Goal: Complete application form

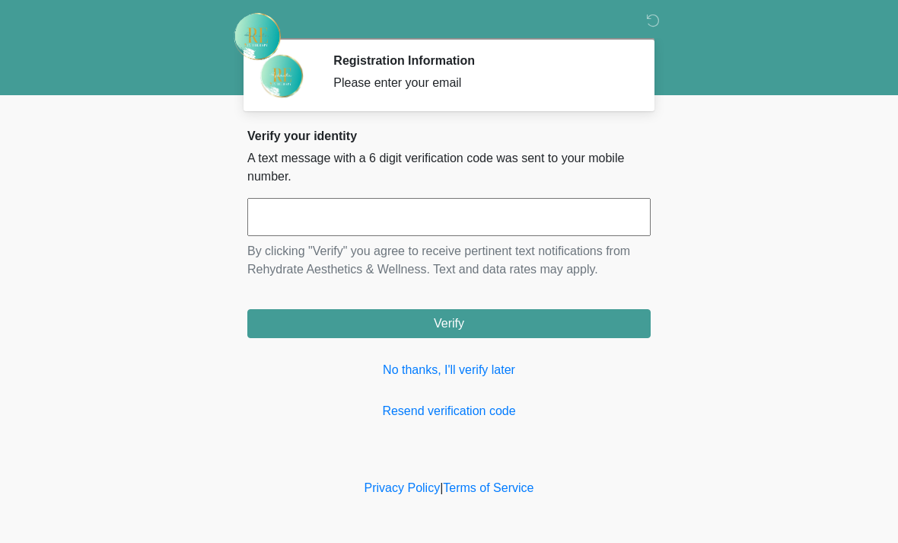
click at [297, 212] on input "text" at bounding box center [448, 217] width 403 height 38
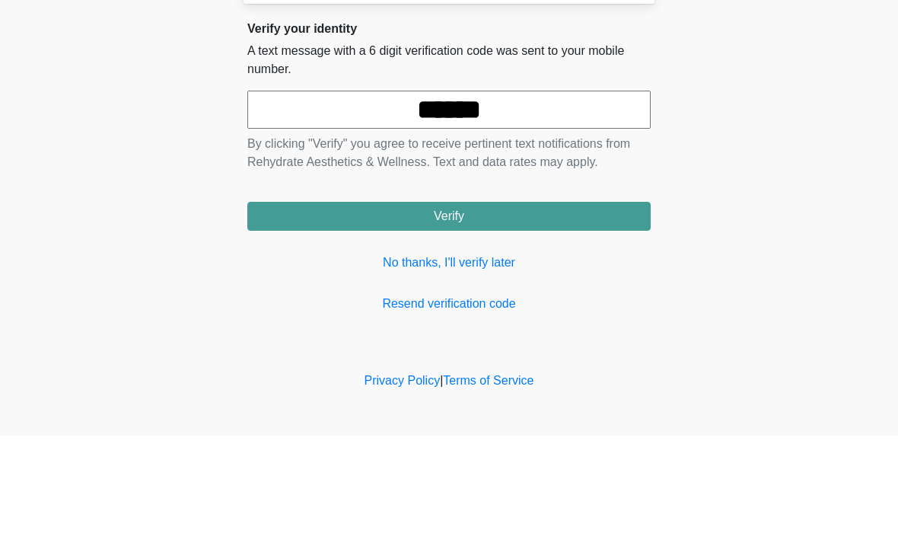
click at [539, 198] on input "******" at bounding box center [448, 217] width 403 height 38
type input "*"
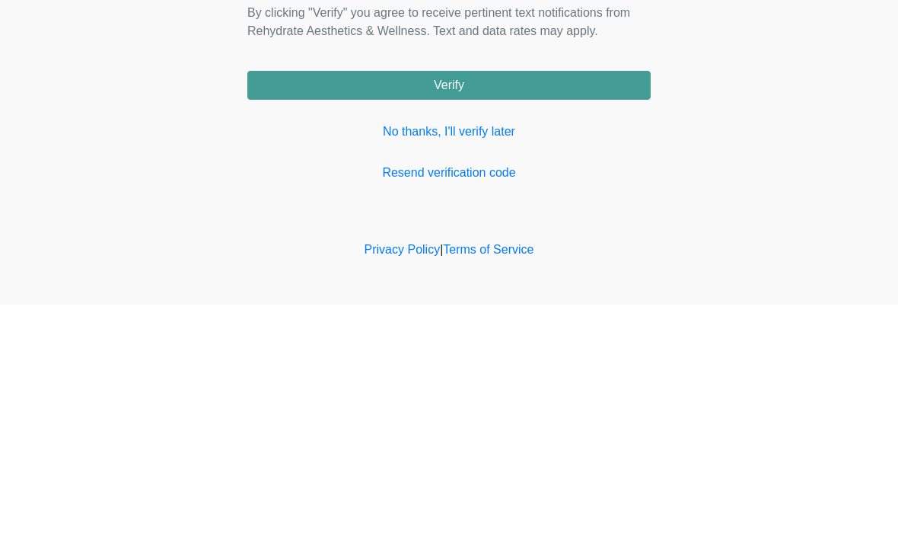
click at [620, 309] on button "Verify" at bounding box center [448, 323] width 403 height 29
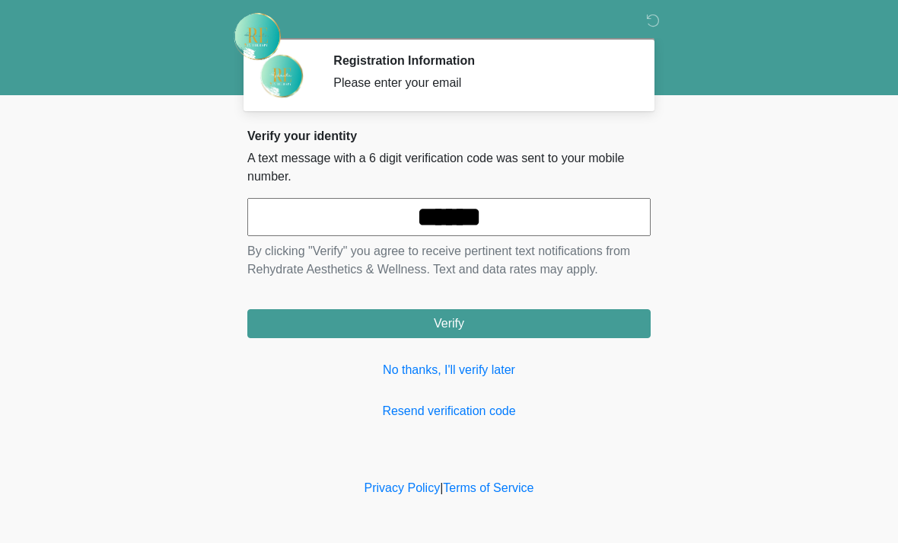
click at [549, 219] on input "******" at bounding box center [448, 217] width 403 height 38
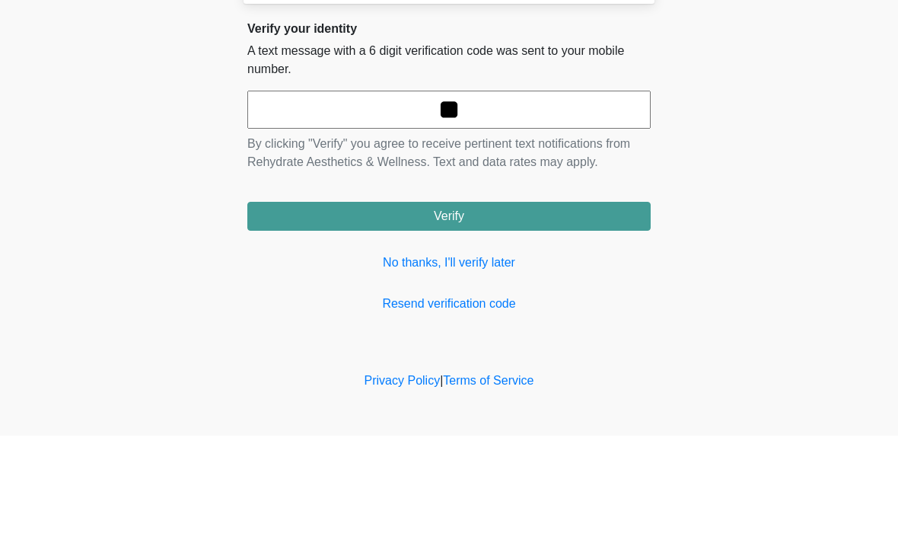
type input "*"
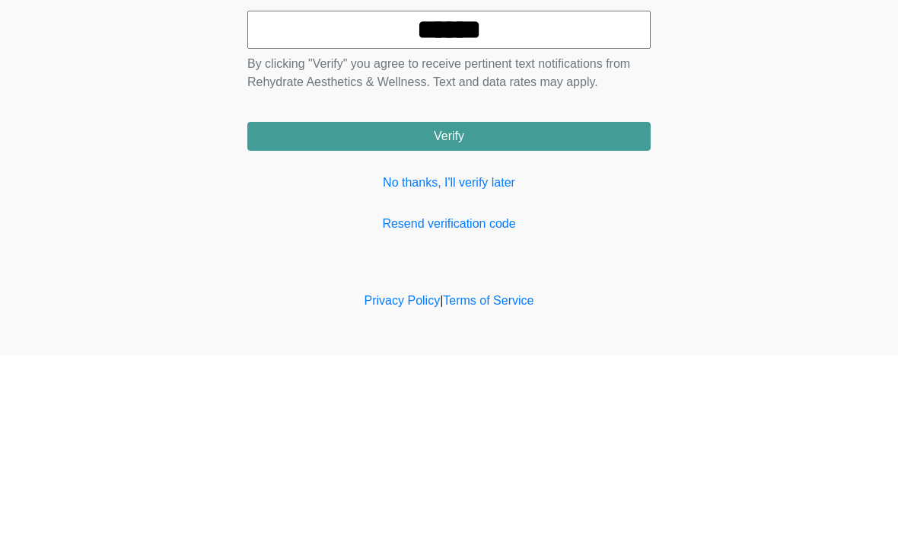
type input "******"
click at [491, 309] on button "Verify" at bounding box center [448, 323] width 403 height 29
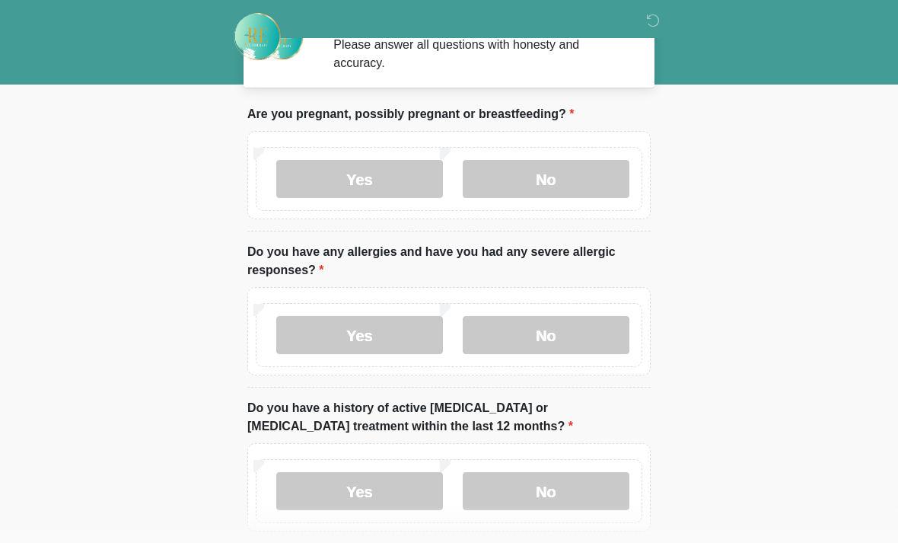
scroll to position [41, 0]
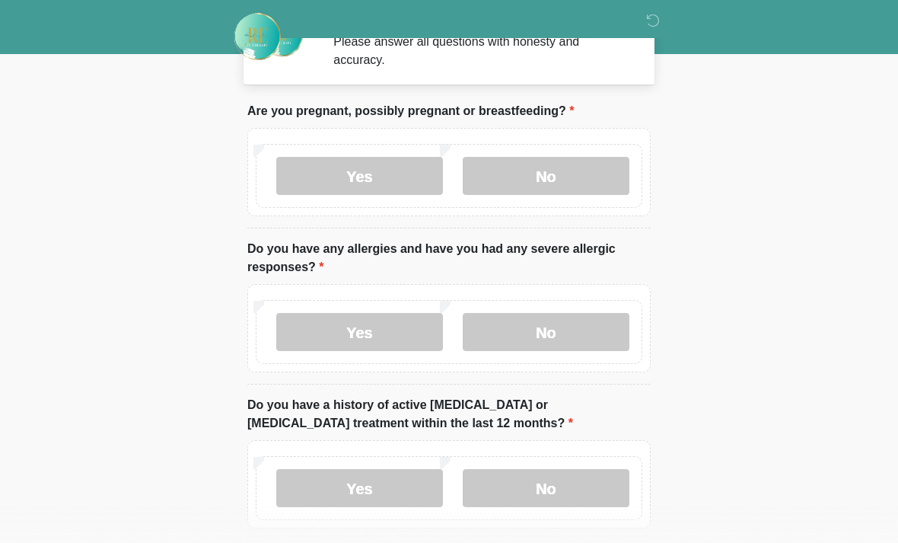
click at [565, 180] on label "No" at bounding box center [546, 176] width 167 height 38
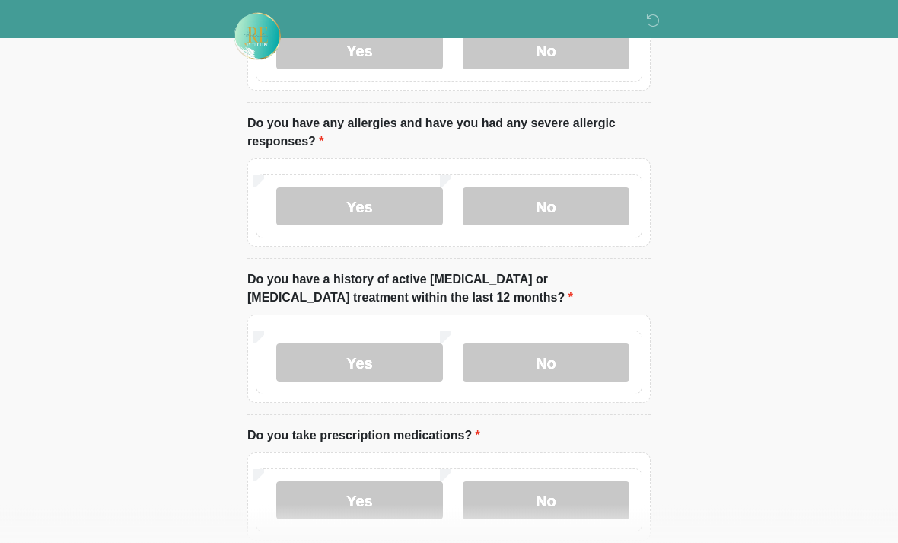
scroll to position [169, 0]
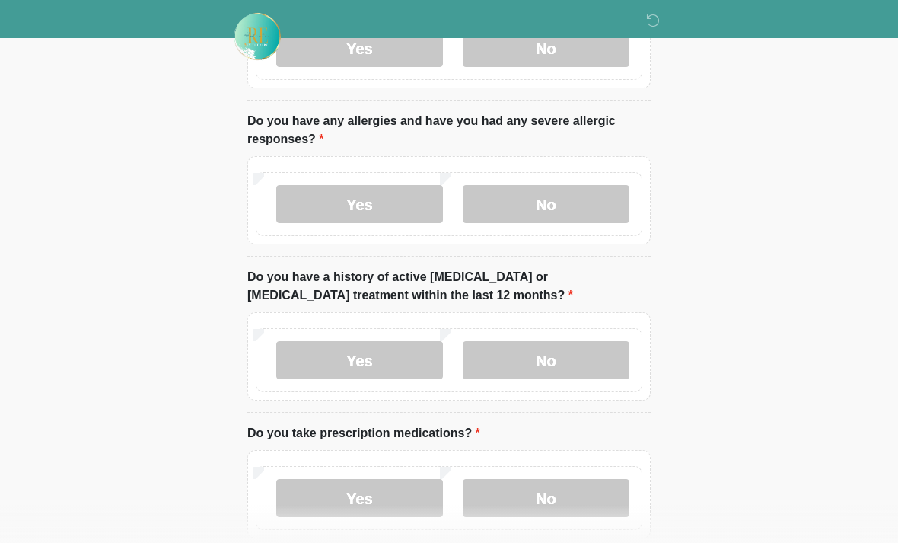
click at [536, 196] on label "No" at bounding box center [546, 204] width 167 height 38
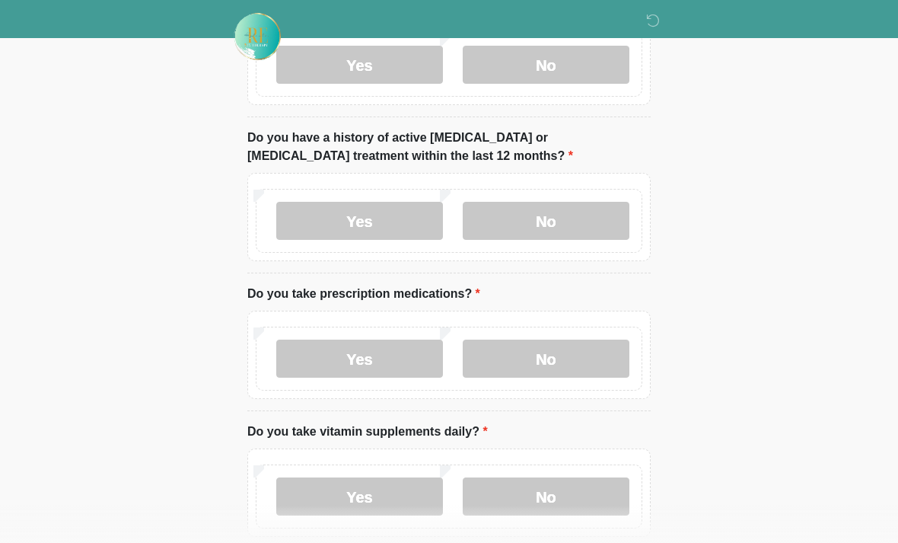
scroll to position [315, 0]
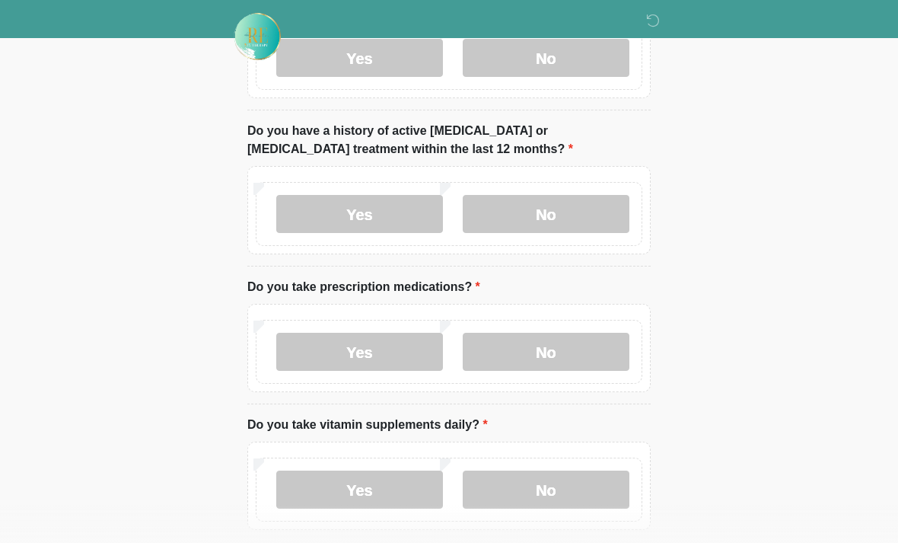
click at [543, 228] on label "No" at bounding box center [546, 214] width 167 height 38
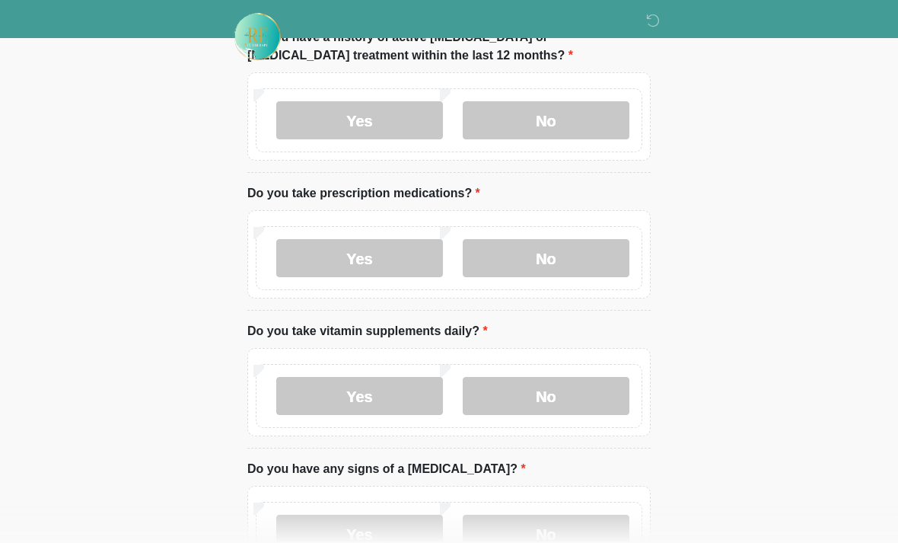
scroll to position [409, 0]
click at [364, 258] on label "Yes" at bounding box center [359, 257] width 167 height 38
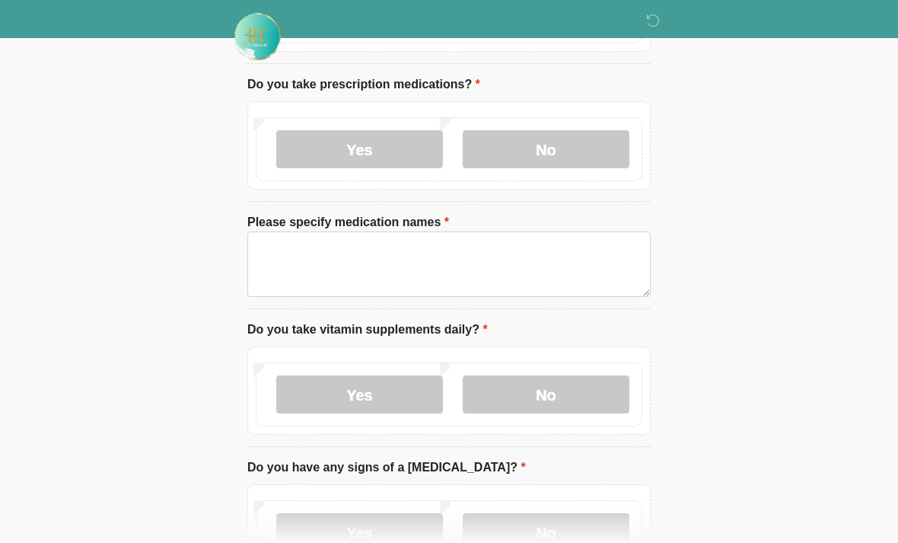
scroll to position [519, 0]
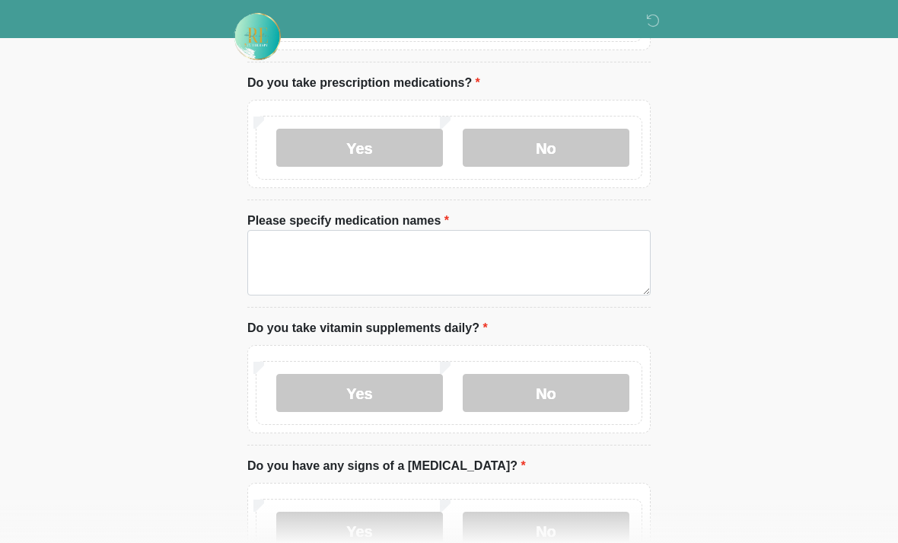
click at [361, 388] on label "Yes" at bounding box center [359, 393] width 167 height 38
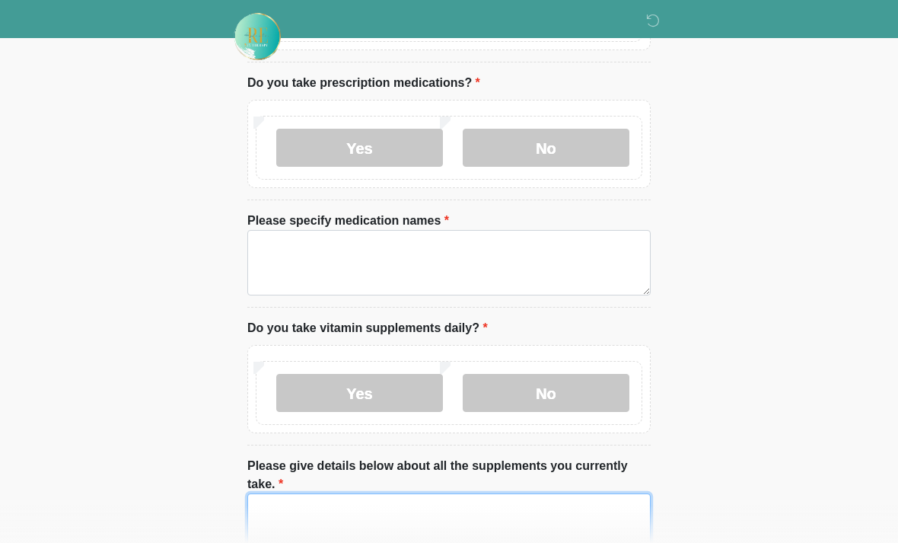
click at [467, 527] on textarea "Please give details below about all the supplements you currently take." at bounding box center [448, 525] width 403 height 65
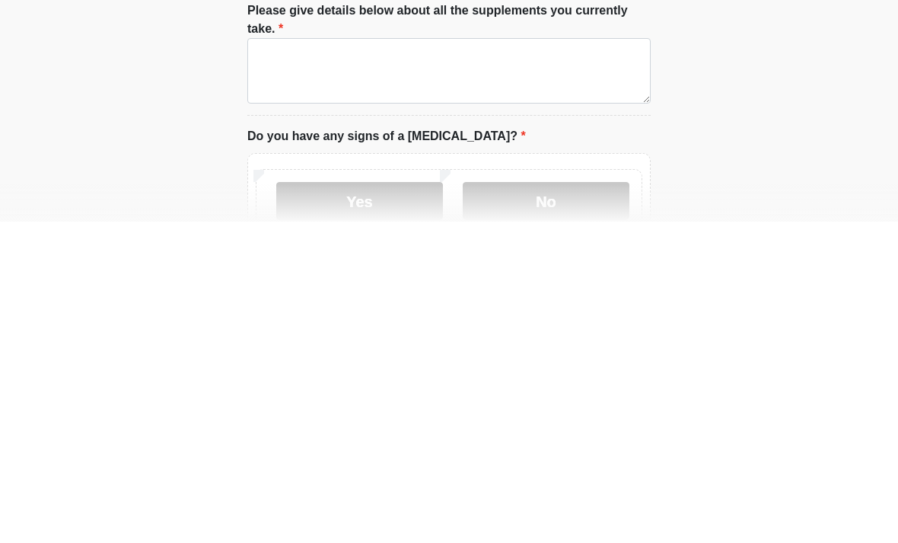
click at [546, 503] on label "No" at bounding box center [546, 522] width 167 height 38
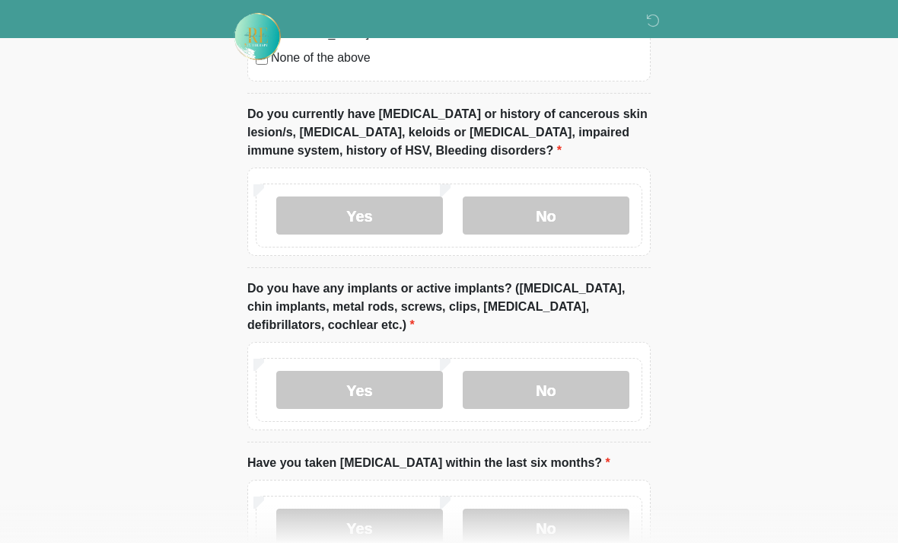
scroll to position [1504, 0]
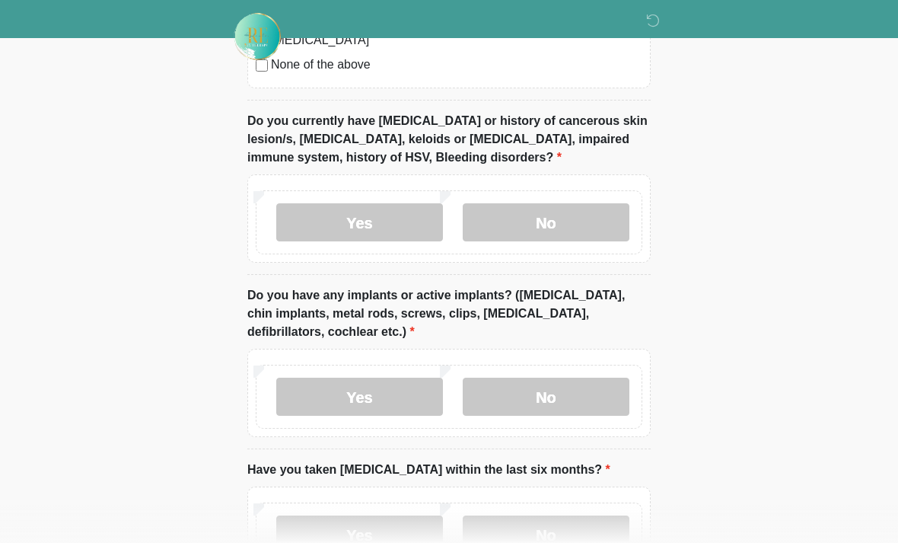
click at [525, 224] on label "No" at bounding box center [546, 222] width 167 height 38
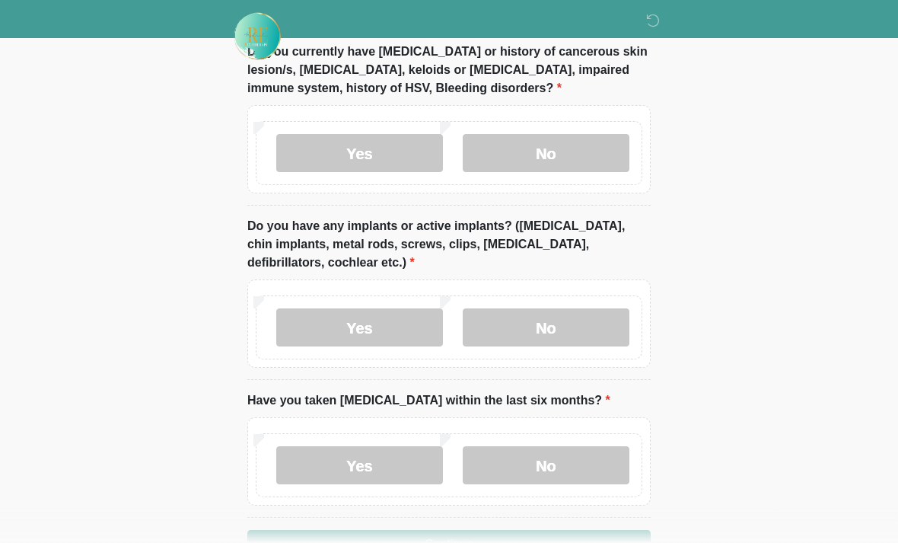
scroll to position [1618, 0]
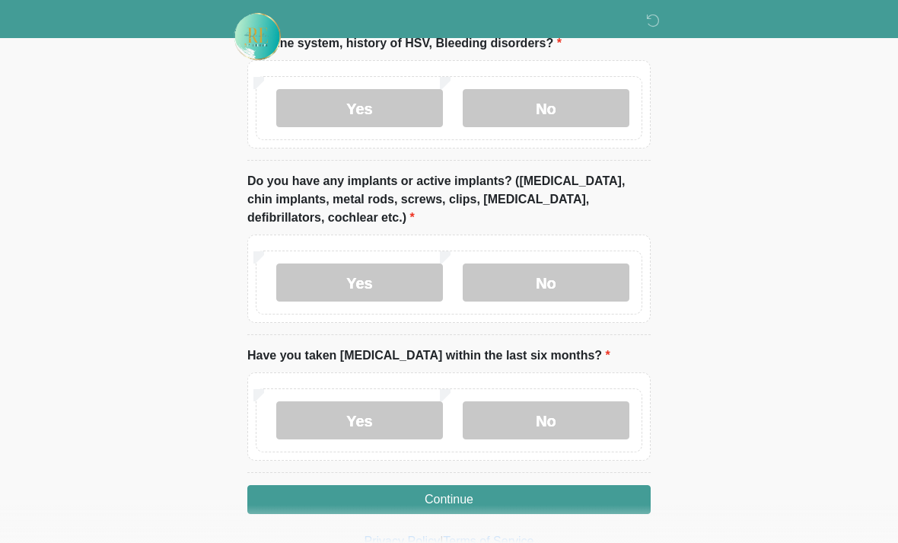
click at [371, 278] on label "Yes" at bounding box center [359, 282] width 167 height 38
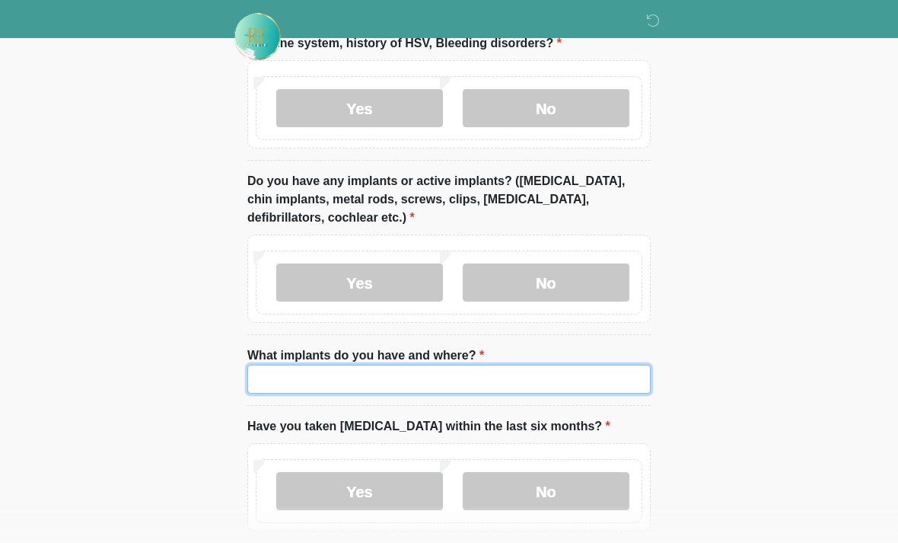
click at [411, 369] on input "What implants do you have and where?" at bounding box center [448, 378] width 403 height 29
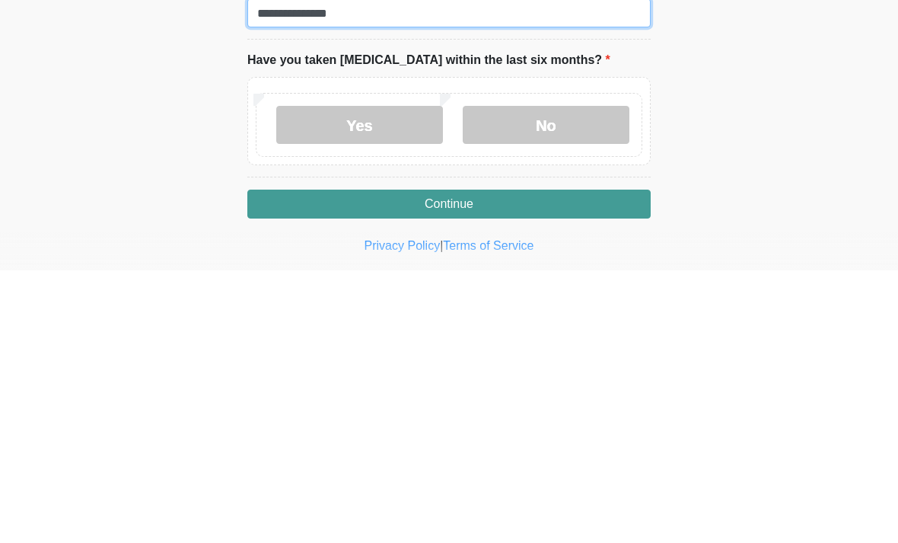
scroll to position [1711, 0]
type input "**********"
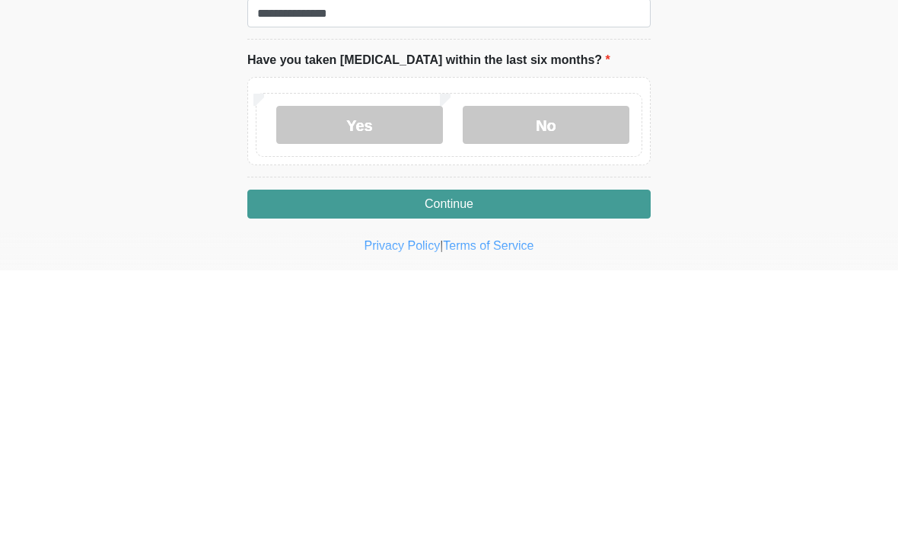
click at [378, 378] on label "Yes" at bounding box center [359, 397] width 167 height 38
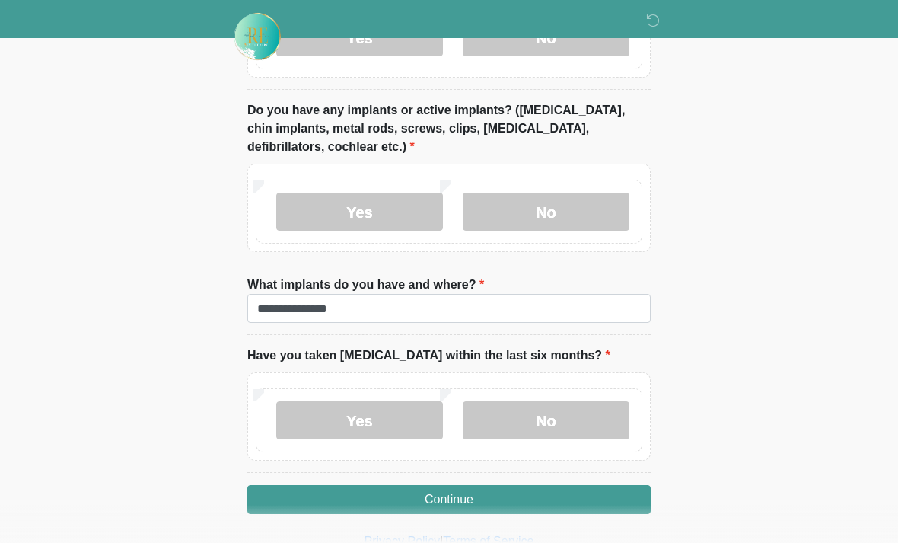
click at [518, 412] on label "No" at bounding box center [546, 420] width 167 height 38
click at [454, 501] on button "Continue" at bounding box center [448, 499] width 403 height 29
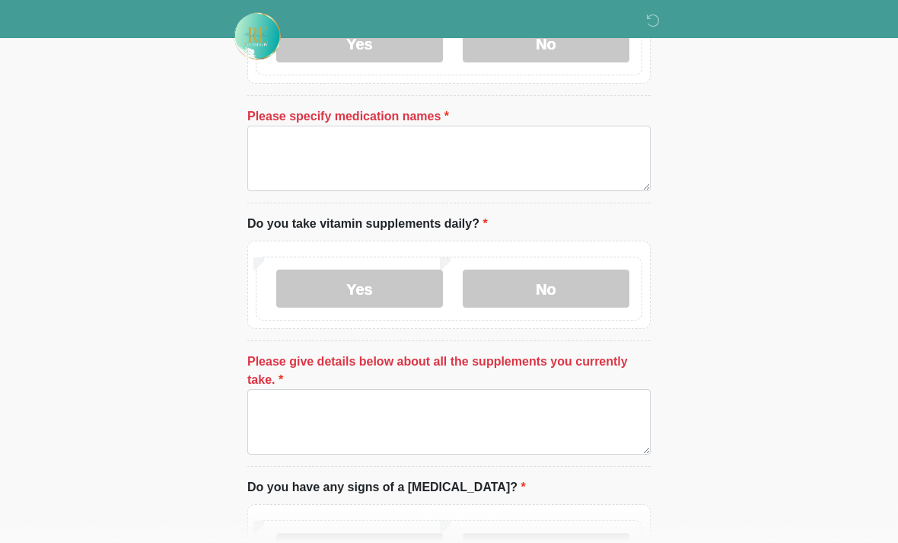
scroll to position [631, 0]
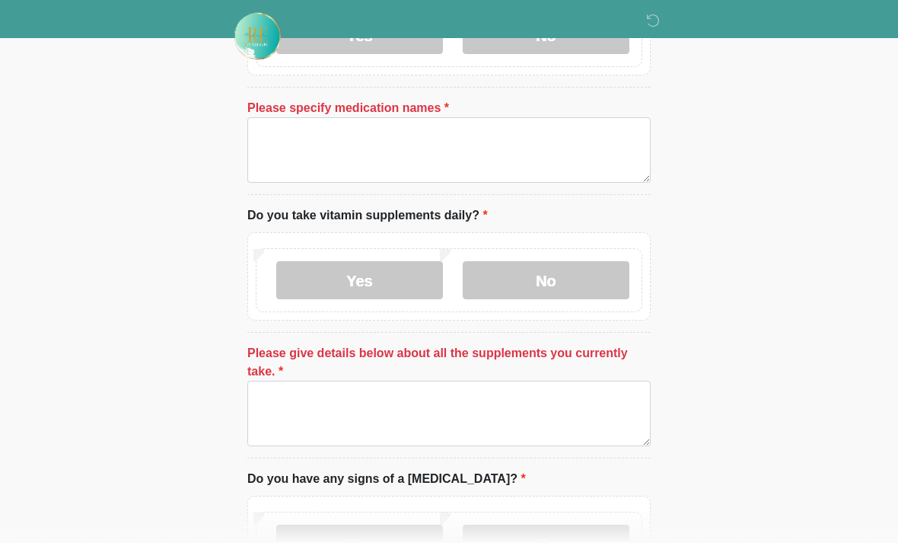
click at [562, 277] on label "No" at bounding box center [546, 281] width 167 height 38
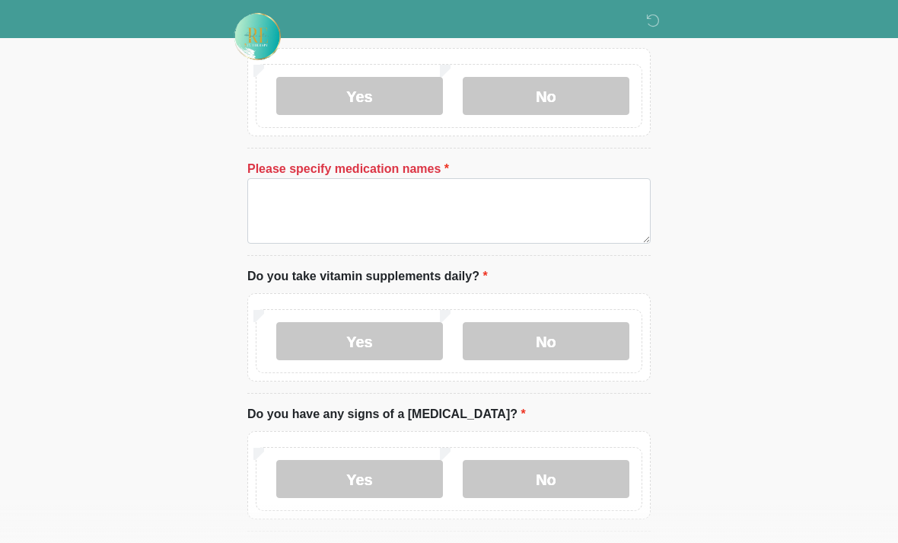
scroll to position [479, 0]
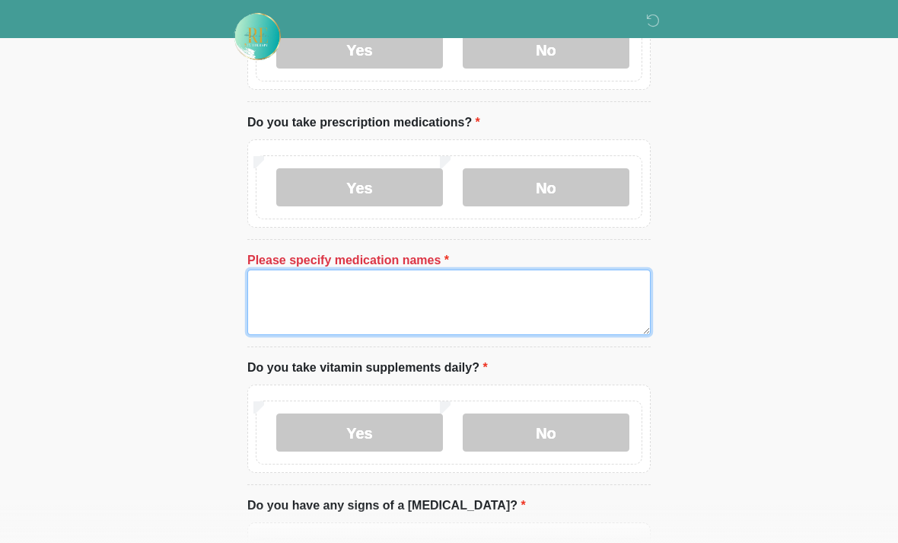
click at [461, 287] on textarea "Please specify medication names" at bounding box center [448, 301] width 403 height 65
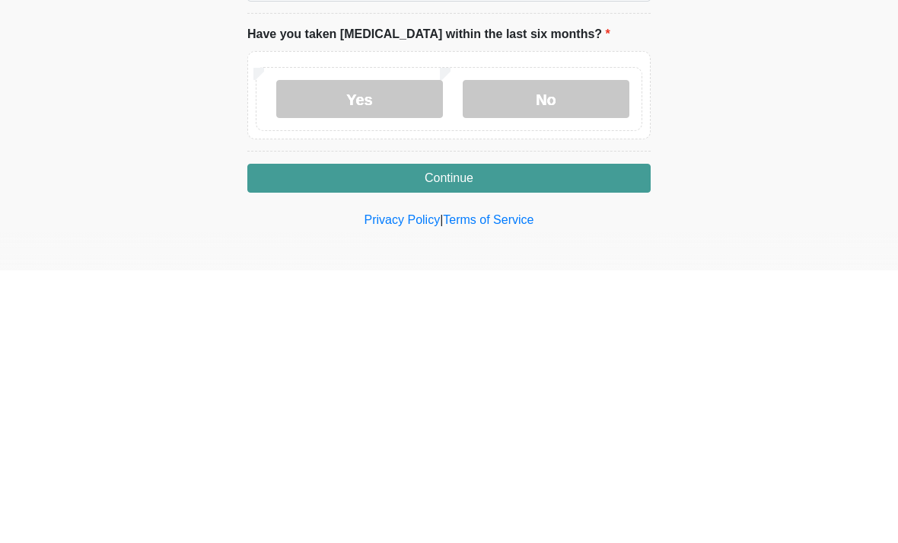
scroll to position [1563, 0]
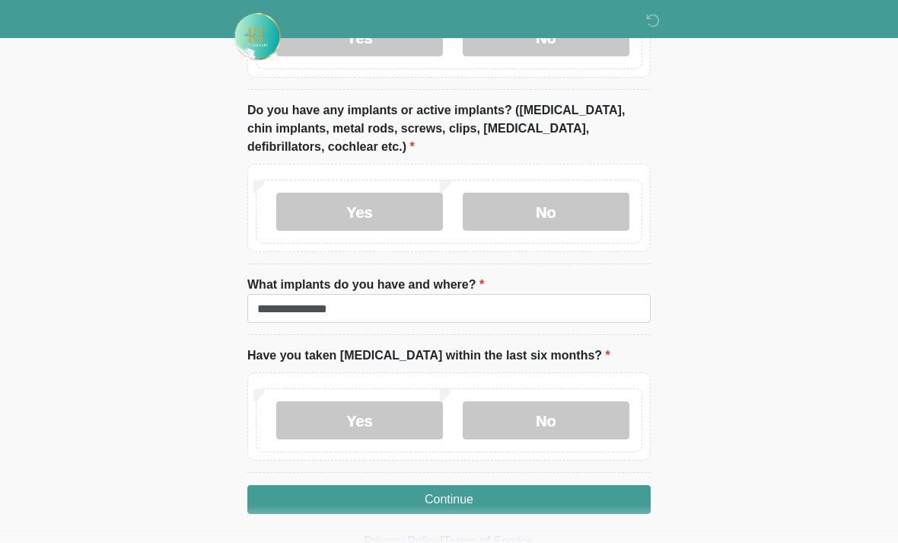
type textarea "**********"
click at [447, 506] on button "Continue" at bounding box center [448, 499] width 403 height 29
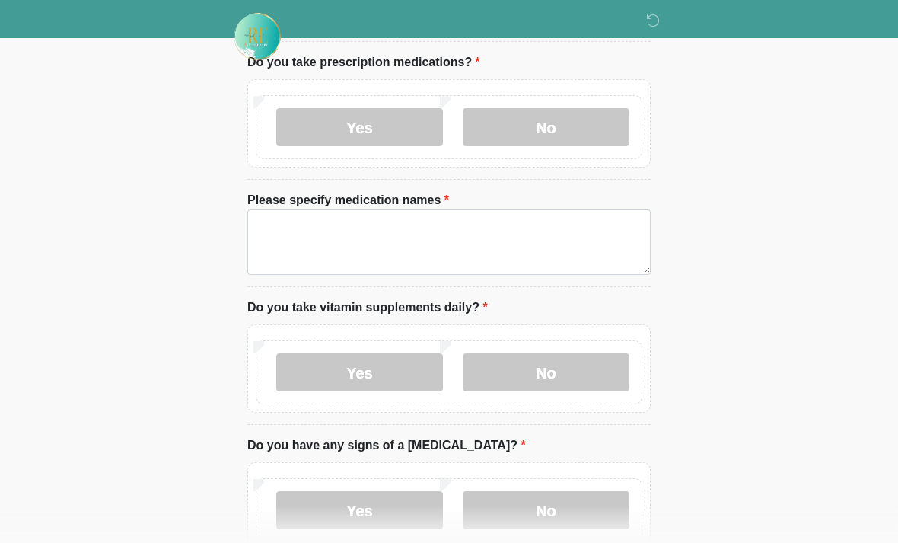
scroll to position [0, 0]
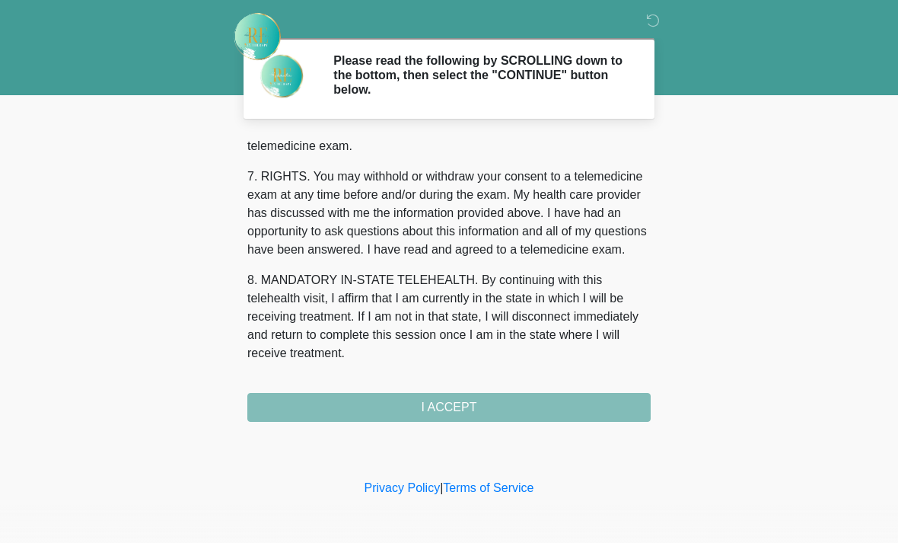
click at [501, 394] on div "1. PURPOSE. The purpose of this form is to obtain your consent for a telemedici…" at bounding box center [448, 278] width 403 height 285
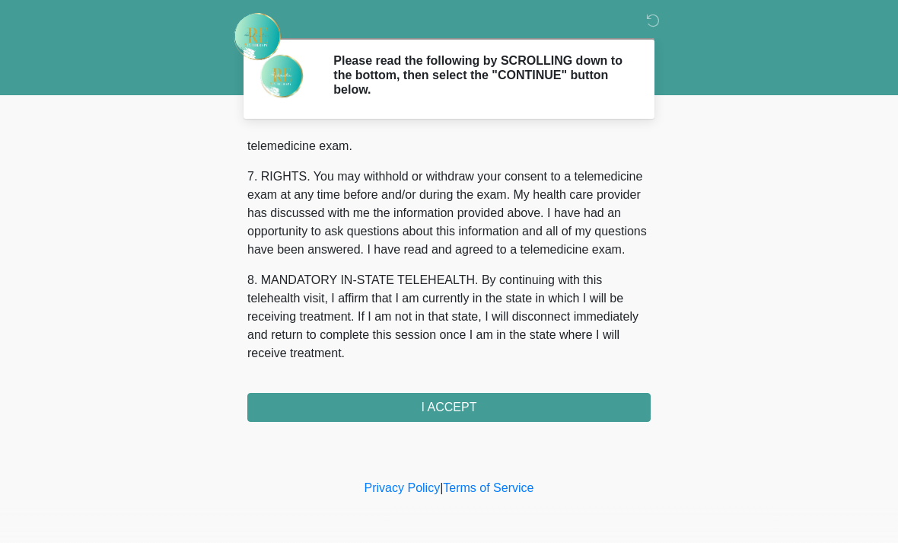
click at [483, 398] on button "I ACCEPT" at bounding box center [448, 407] width 403 height 29
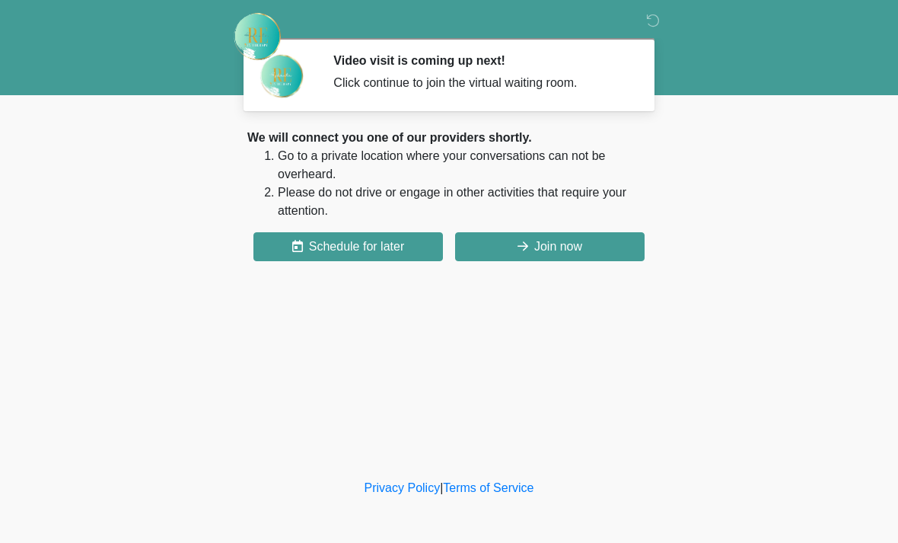
click at [566, 253] on button "Join now" at bounding box center [549, 246] width 189 height 29
